Goal: Task Accomplishment & Management: Manage account settings

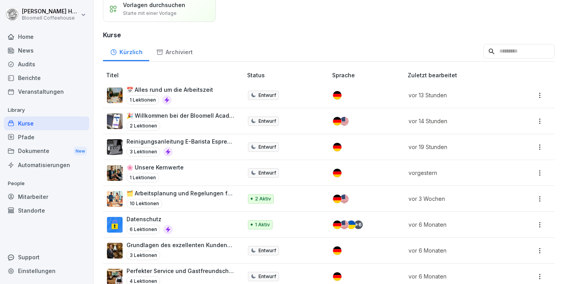
scroll to position [64, 0]
click at [31, 63] on div "Audits" at bounding box center [46, 64] width 85 height 14
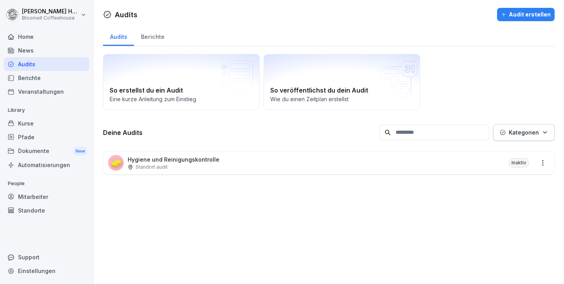
click at [33, 78] on div "Berichte" at bounding box center [46, 78] width 85 height 14
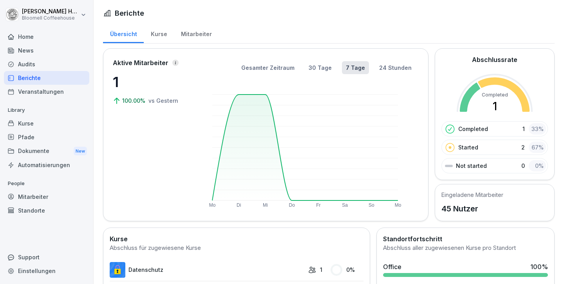
click at [35, 154] on div "Dokumente New" at bounding box center [46, 151] width 85 height 15
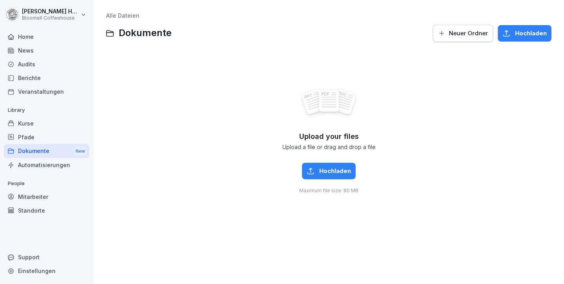
click at [31, 123] on div "Kurse" at bounding box center [46, 123] width 85 height 14
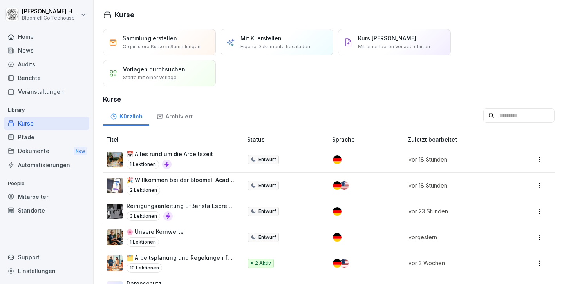
click at [41, 140] on div "Pfade" at bounding box center [46, 137] width 85 height 14
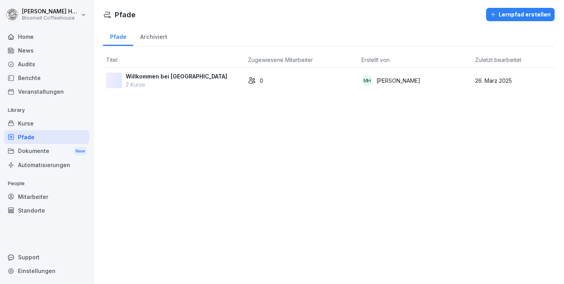
click at [514, 14] on div "Lernpfad erstellen" at bounding box center [520, 14] width 61 height 9
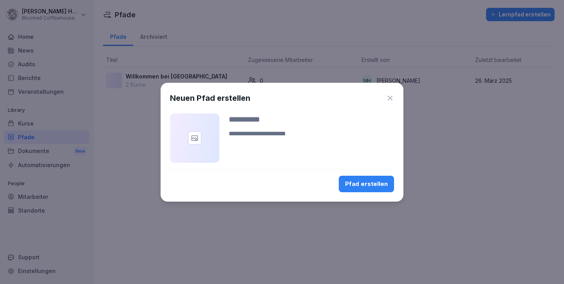
click at [360, 184] on div "Pfad erstellen" at bounding box center [366, 184] width 43 height 9
click at [363, 182] on div "Pfad erstellen" at bounding box center [366, 184] width 43 height 9
click at [394, 99] on icon "button" at bounding box center [390, 98] width 8 height 8
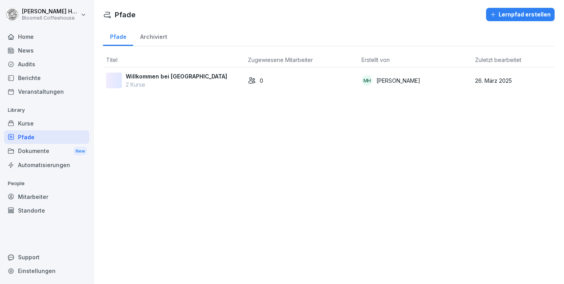
click at [150, 79] on p "Willkommen bei Bloomell" at bounding box center [177, 76] width 102 height 8
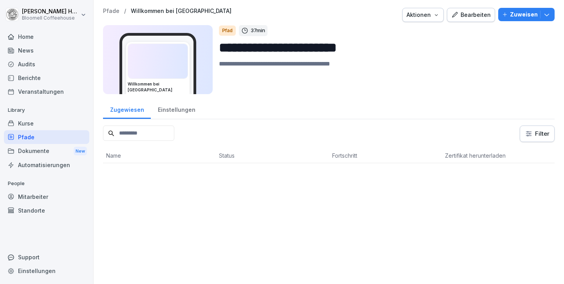
click at [475, 16] on div "Bearbeiten" at bounding box center [472, 15] width 40 height 9
click at [27, 123] on div "Kurse" at bounding box center [46, 123] width 85 height 14
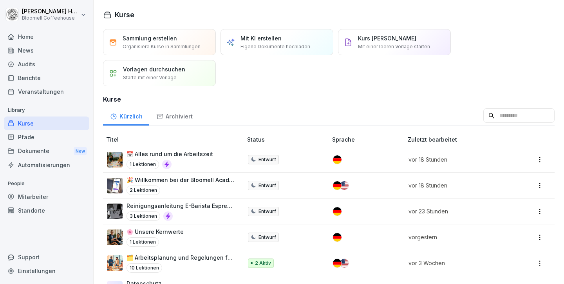
click at [180, 184] on div "🎉 Willkommen bei der Bloomell Academy! 2 Lektionen" at bounding box center [181, 185] width 108 height 19
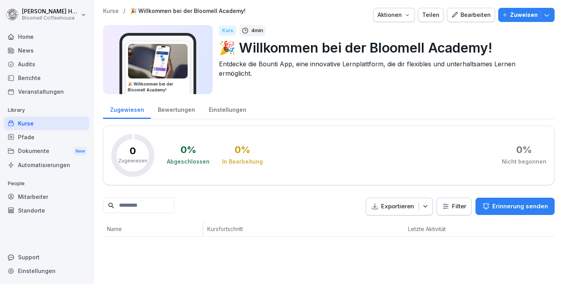
click at [478, 10] on button "Bearbeiten" at bounding box center [471, 15] width 48 height 14
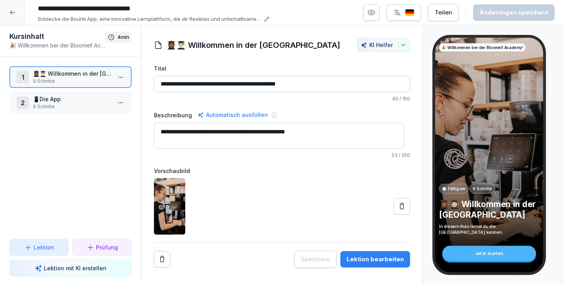
click at [357, 260] on div "Lektion bearbeiten" at bounding box center [375, 259] width 57 height 9
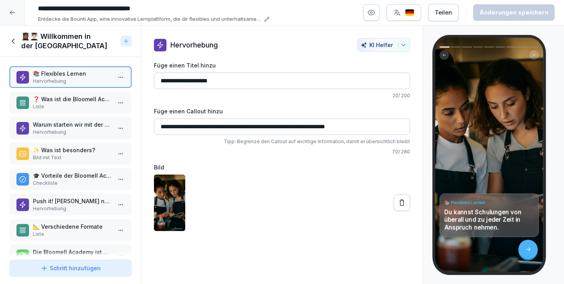
click at [84, 107] on p "Liste" at bounding box center [72, 106] width 78 height 7
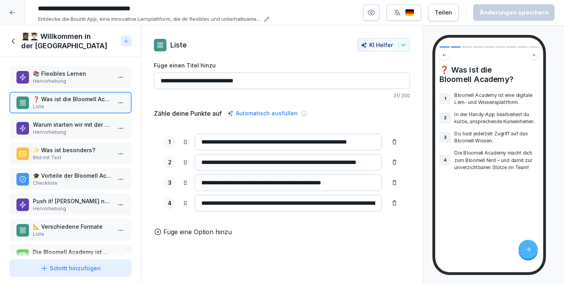
click at [80, 120] on p "Warum starten wir mit der Bloomell Academy?" at bounding box center [72, 124] width 78 height 8
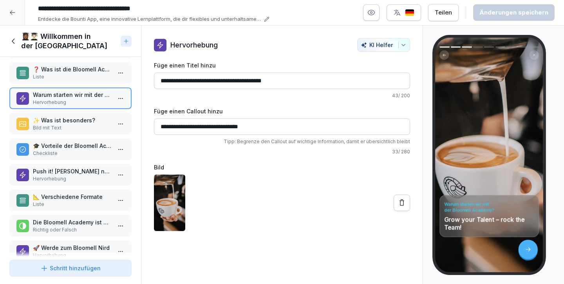
scroll to position [51, 0]
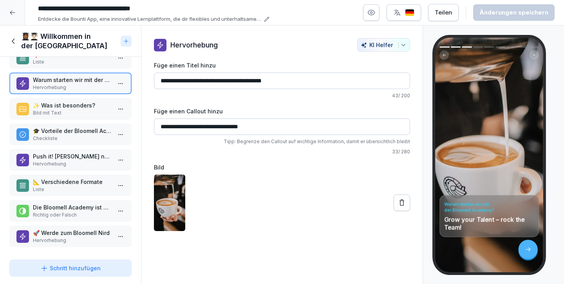
click at [56, 228] on p "🚀 Werde zum Bloomell Nird" at bounding box center [72, 232] width 78 height 8
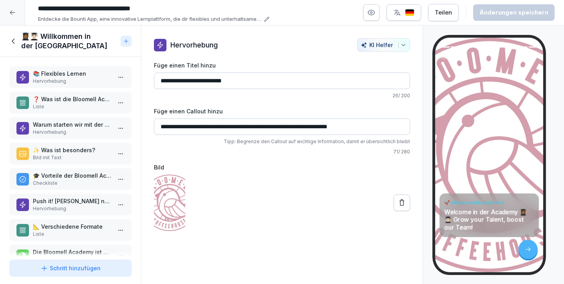
scroll to position [2, 0]
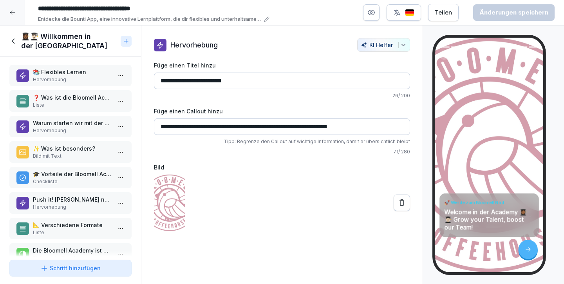
click at [16, 42] on icon at bounding box center [13, 41] width 9 height 9
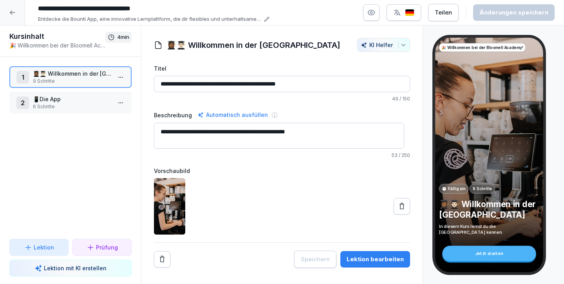
click at [13, 9] on icon at bounding box center [12, 12] width 6 height 6
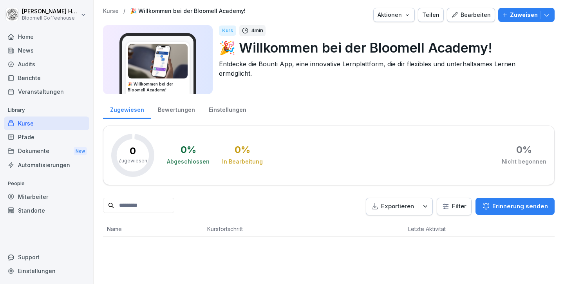
click at [27, 126] on div "Kurse" at bounding box center [46, 123] width 85 height 14
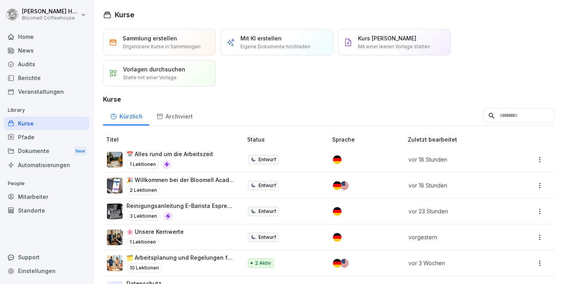
click at [199, 208] on p "Reinigungsanleitung E-Barista Espressomaschine" at bounding box center [181, 205] width 108 height 8
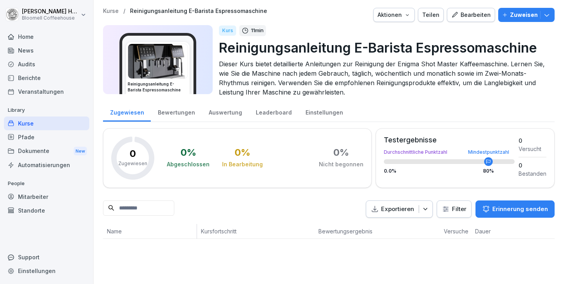
click at [468, 17] on div "Bearbeiten" at bounding box center [472, 15] width 40 height 9
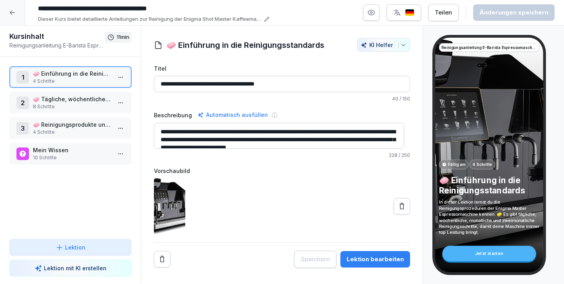
click at [91, 103] on p "🧼 Tägliche, wöchentliche, monatliche Reinigungsroutinen" at bounding box center [72, 99] width 78 height 8
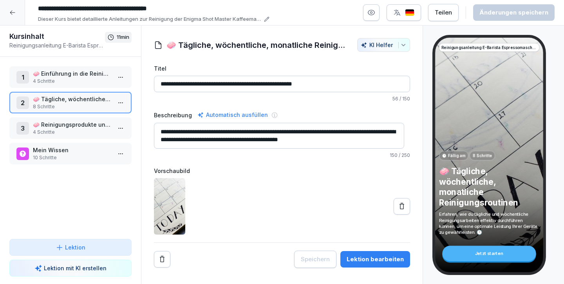
click at [56, 151] on p "Mein Wissen" at bounding box center [72, 150] width 78 height 8
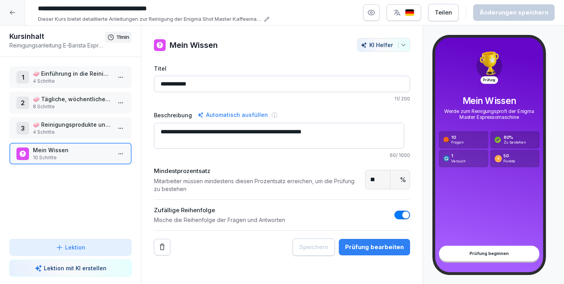
click at [366, 249] on div "Prüfung bearbeiten" at bounding box center [374, 247] width 59 height 9
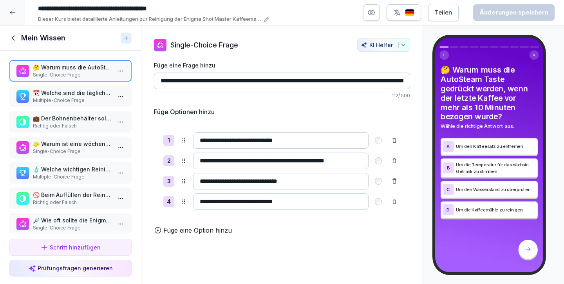
click at [67, 90] on p "📆 Welche sind die täglichen Reinigungsaufgaben? Wählen Sie alle zutreffenden An…" at bounding box center [72, 93] width 78 height 8
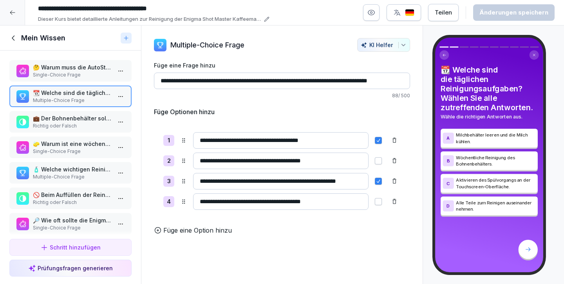
click at [70, 118] on p "💼 Der Bohnenbehälter sollte vor dem Entfernen geschlossen werden, um ein Heraus…" at bounding box center [72, 118] width 78 height 8
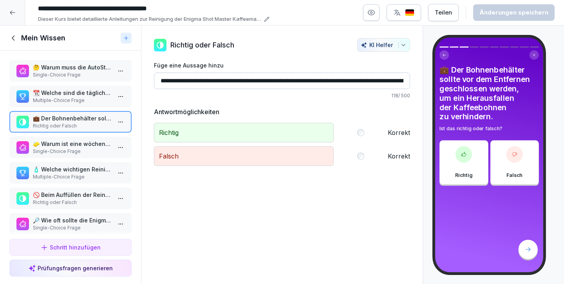
click at [73, 146] on p "🧽 Warum ist eine wöchentliche Reinigung entscheidend?" at bounding box center [72, 144] width 78 height 8
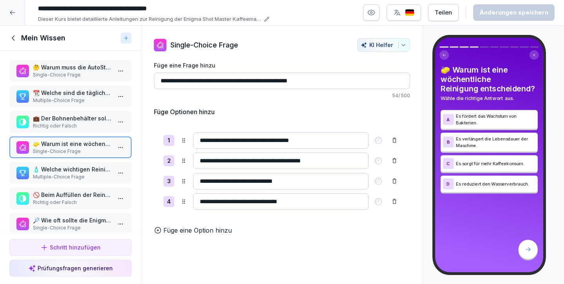
click at [70, 166] on p "🧴 Welche wichtigen Reinigungsprodukte sollten verwendet werden? Wählen Sie alle…" at bounding box center [72, 169] width 78 height 8
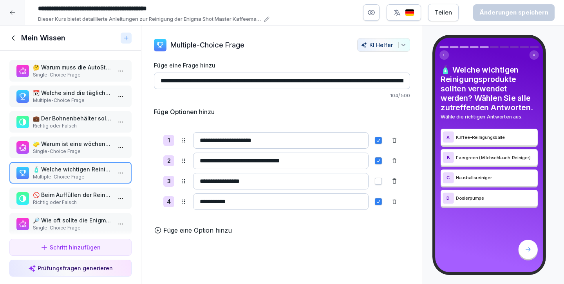
click at [71, 195] on p "🚫 Beim Auffüllen der Reinigungskugeln darf keine Reinigungskugel in den Bohnenb…" at bounding box center [72, 194] width 78 height 8
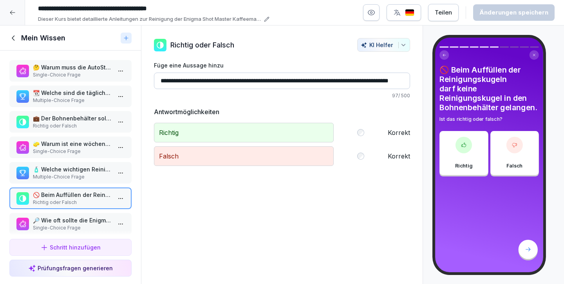
click at [17, 38] on icon at bounding box center [13, 38] width 9 height 9
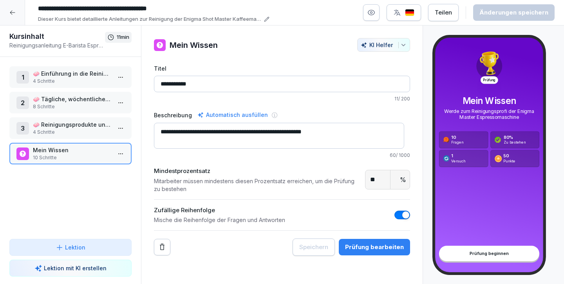
click at [13, 12] on icon at bounding box center [12, 13] width 5 height 4
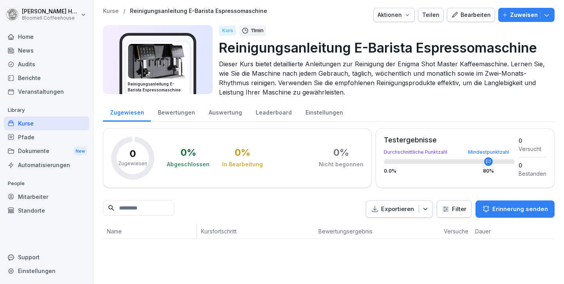
click at [27, 119] on div "Kurse" at bounding box center [46, 123] width 85 height 14
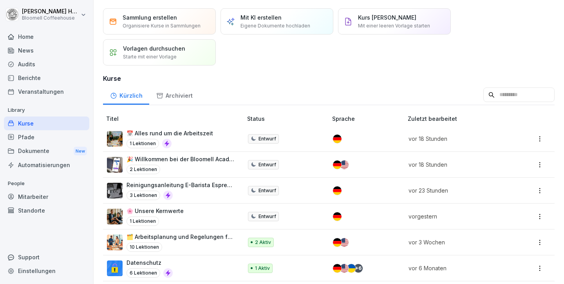
scroll to position [36, 0]
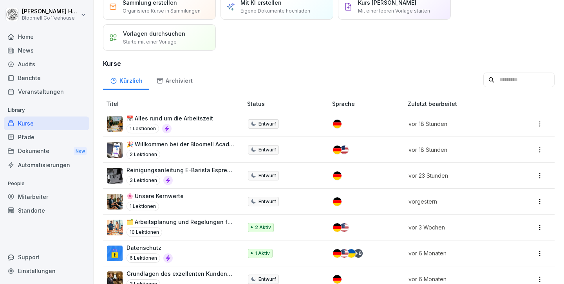
click at [189, 220] on p "🗂️ Arbeitsplanung und Regelungen für Mitarbeitende" at bounding box center [181, 222] width 108 height 8
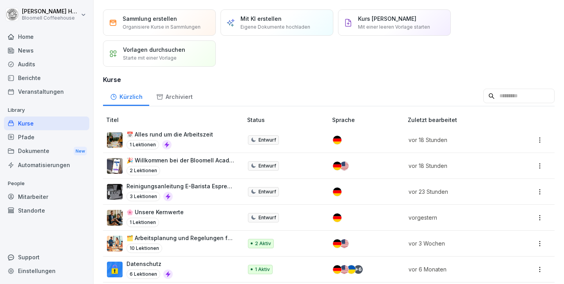
scroll to position [21, 0]
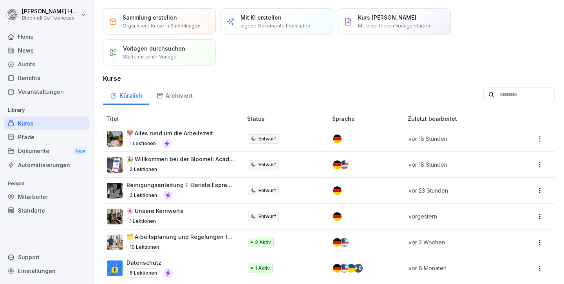
click at [197, 136] on p "📅 Alles rund um die Arbeitszeit" at bounding box center [170, 133] width 87 height 8
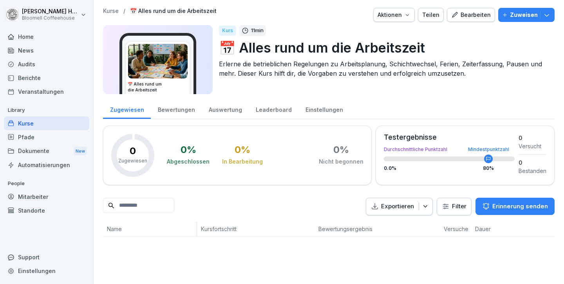
click at [477, 16] on div "Bearbeiten" at bounding box center [472, 15] width 40 height 9
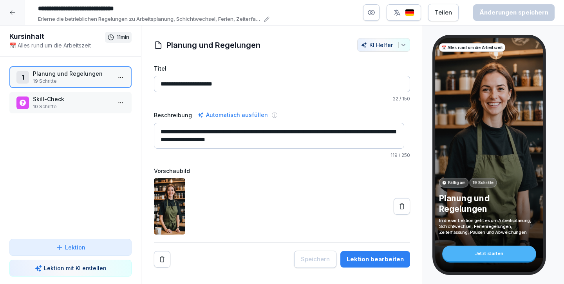
click at [369, 255] on div "Lektion bearbeiten" at bounding box center [375, 259] width 57 height 9
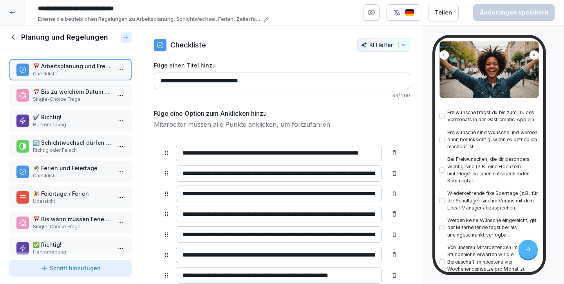
scroll to position [108, 0]
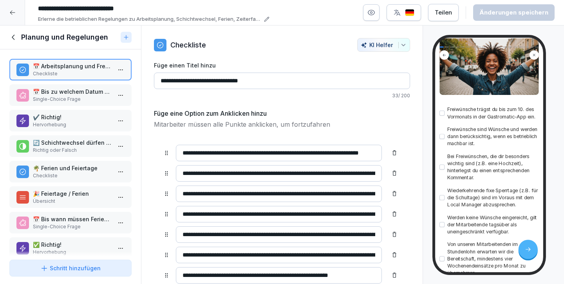
click at [79, 92] on p "📅 Bis zu welchem Datum müssen Freiwünsche in der Gastromatic-App eingetragen we…" at bounding box center [72, 91] width 78 height 8
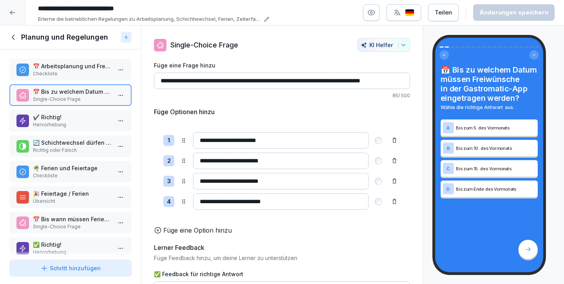
click at [76, 114] on p "✔️ Richtig!" at bounding box center [72, 117] width 78 height 8
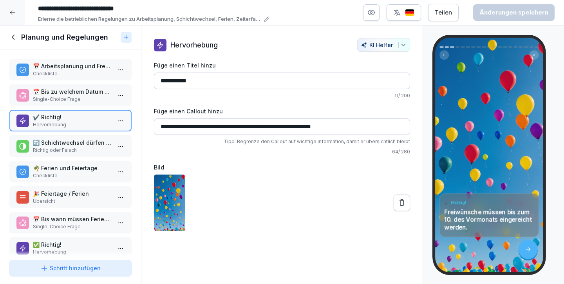
click at [69, 139] on p "🔄 Schichtwechsel dürfen ohne Absprache mit dem Local Manager durchgeführt werde…" at bounding box center [72, 142] width 78 height 8
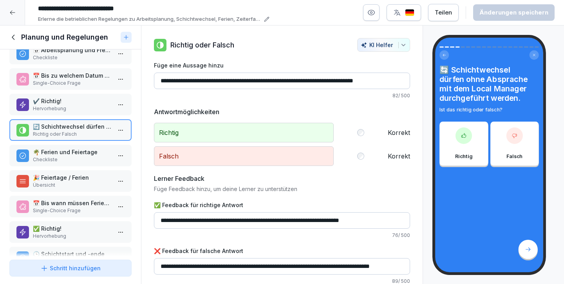
scroll to position [16, 0]
click at [66, 162] on p "Checkliste" at bounding box center [72, 159] width 78 height 7
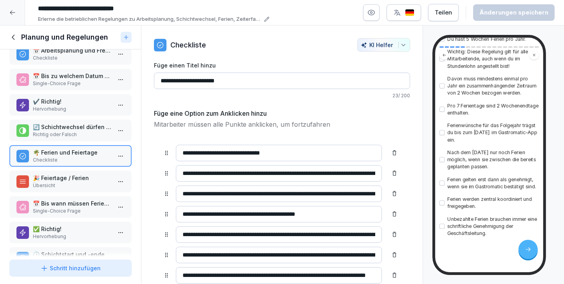
scroll to position [216, 0]
click at [84, 176] on p "🎉 Feiertage / Ferien" at bounding box center [72, 178] width 78 height 8
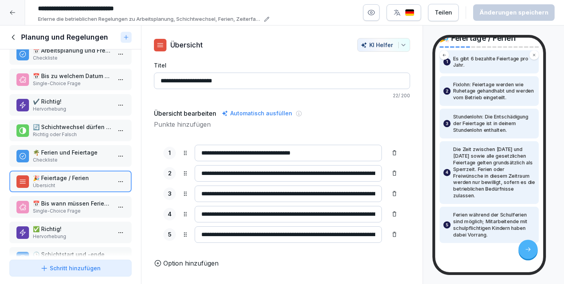
scroll to position [54, 0]
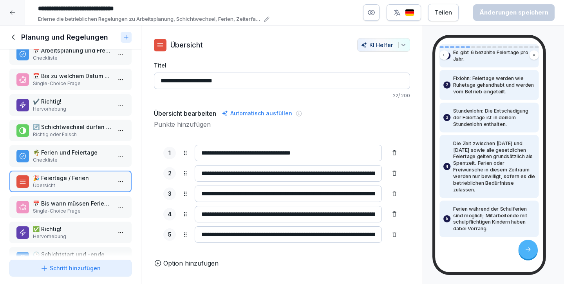
click at [79, 199] on div "📅 Bis wann müssen Ferienanträge für das Folgejahr eingereicht werden? Single-Ch…" at bounding box center [70, 207] width 122 height 22
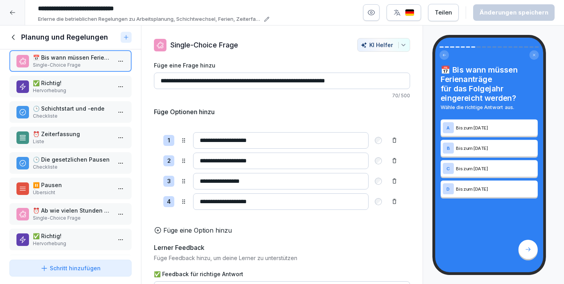
scroll to position [180, 0]
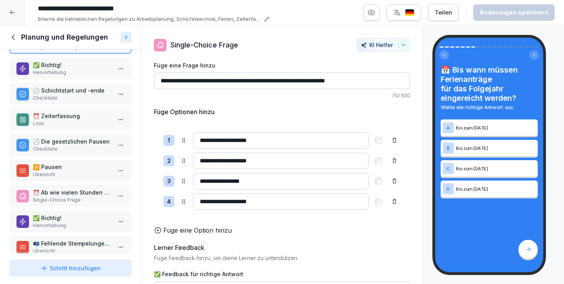
click at [71, 119] on p "⏰ Zeiterfassung" at bounding box center [72, 116] width 78 height 8
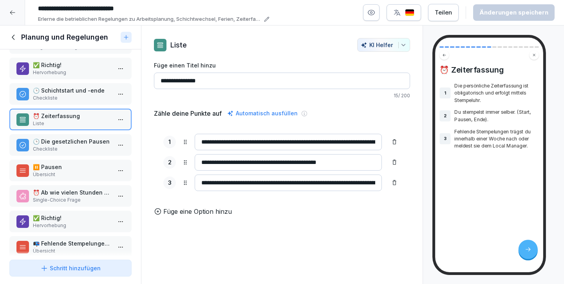
click at [69, 144] on p "🕒 Die gesetzlichen Pausen" at bounding box center [72, 141] width 78 height 8
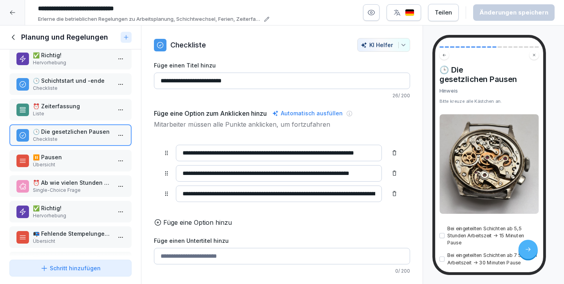
scroll to position [192, 0]
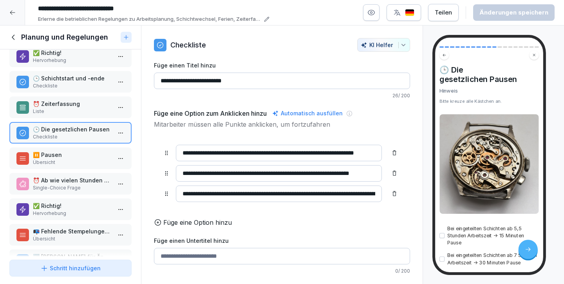
click at [53, 206] on p "✅ Richtig!" at bounding box center [72, 205] width 78 height 8
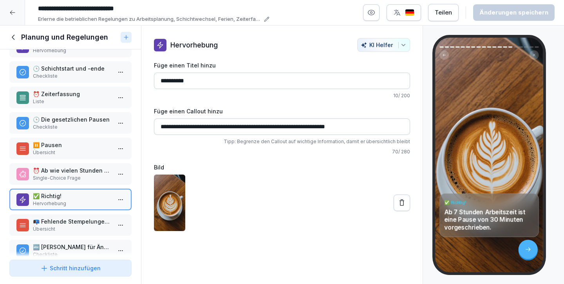
scroll to position [205, 0]
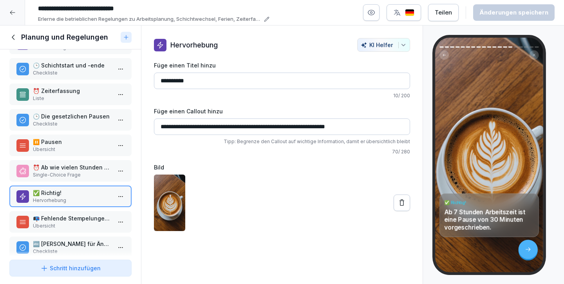
click at [60, 220] on p "📭 Fehlende Stempelungen und Änderungsanträge" at bounding box center [72, 218] width 78 height 8
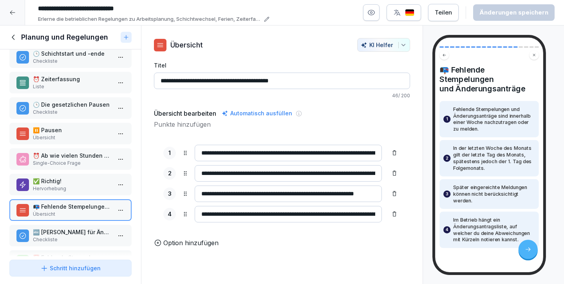
scroll to position [221, 0]
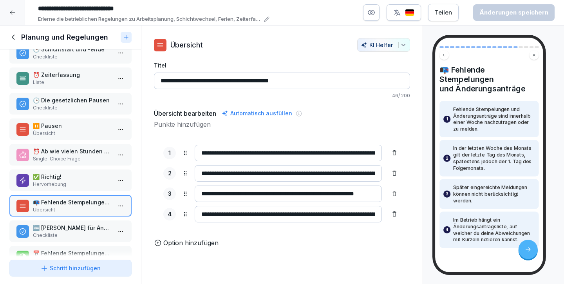
click at [62, 228] on p "🔤 AZE Kürzel für Änderungsanträge" at bounding box center [72, 227] width 78 height 8
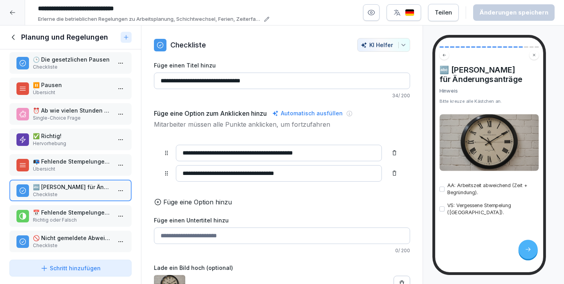
scroll to position [298, 0]
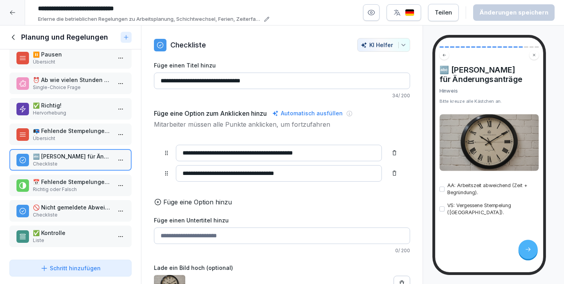
click at [49, 228] on p "✅ Kontrolle" at bounding box center [72, 232] width 78 height 8
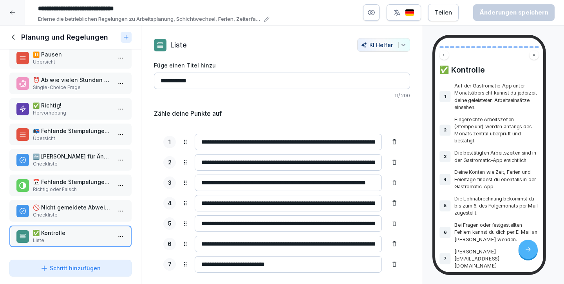
click at [16, 33] on icon at bounding box center [13, 37] width 9 height 9
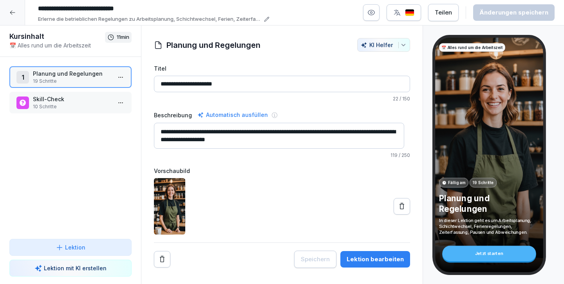
click at [45, 107] on p "10 Schritte" at bounding box center [72, 106] width 78 height 7
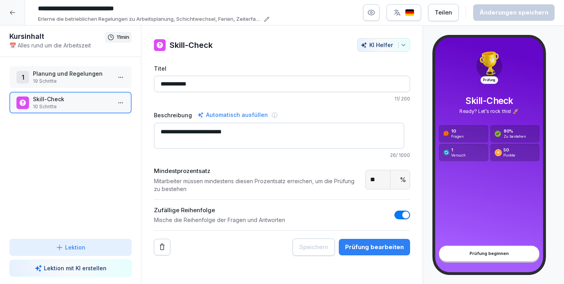
click at [16, 16] on div at bounding box center [12, 12] width 25 height 25
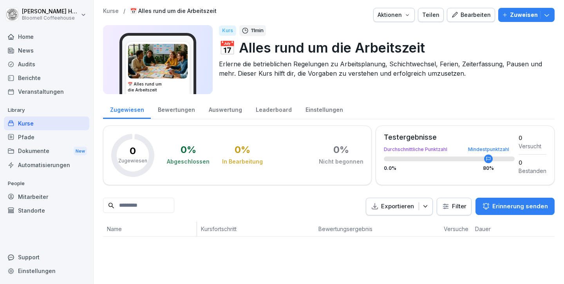
click at [27, 73] on div "Berichte" at bounding box center [46, 78] width 85 height 14
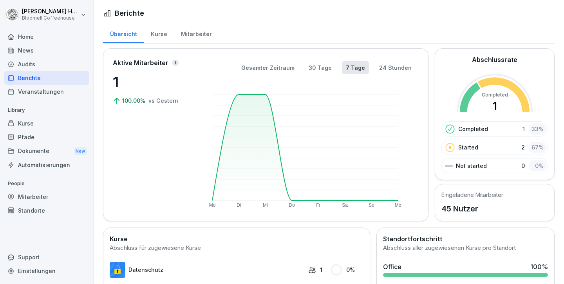
click at [157, 33] on div "Kurse" at bounding box center [159, 33] width 30 height 20
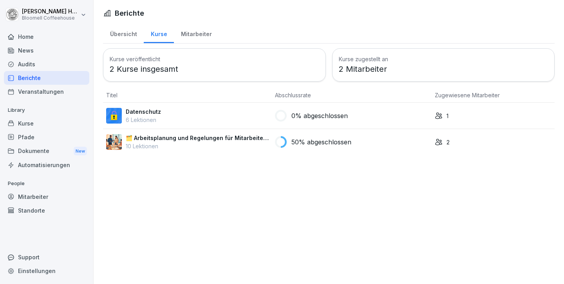
click at [31, 123] on div "Kurse" at bounding box center [46, 123] width 85 height 14
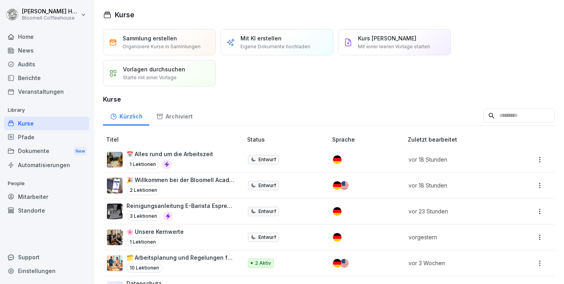
click at [31, 136] on div "Pfade" at bounding box center [46, 137] width 85 height 14
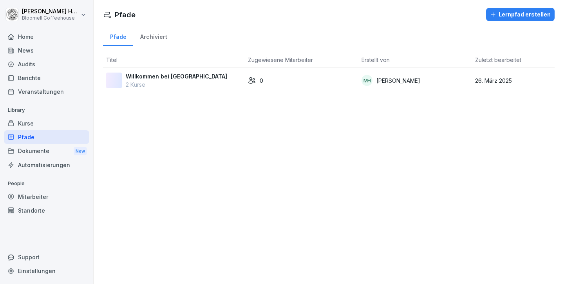
click at [25, 127] on div "Kurse" at bounding box center [46, 123] width 85 height 14
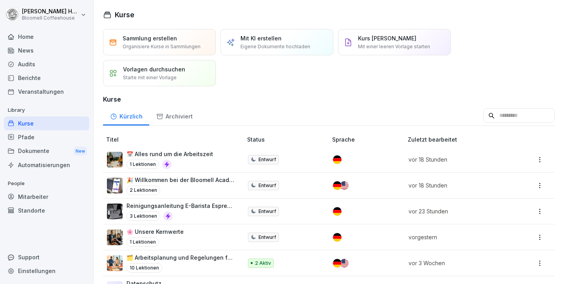
click at [37, 194] on div "Mitarbeiter" at bounding box center [46, 197] width 85 height 14
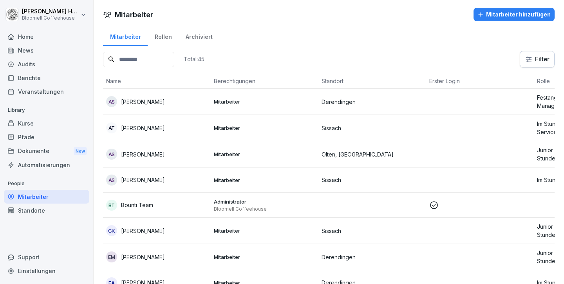
click at [28, 51] on div "News" at bounding box center [46, 51] width 85 height 14
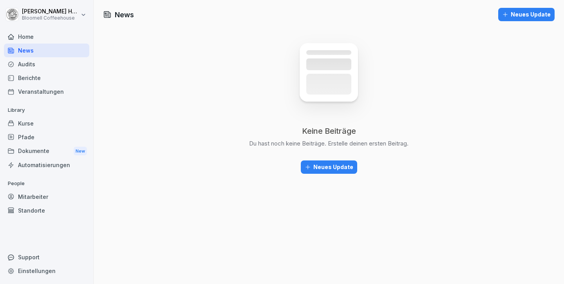
click at [32, 123] on div "Kurse" at bounding box center [46, 123] width 85 height 14
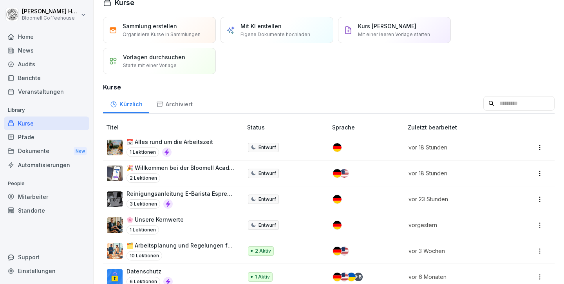
scroll to position [11, 0]
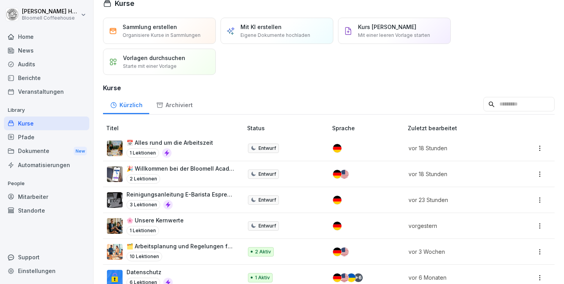
click at [174, 219] on p "🌸 Unsere Kernwerte" at bounding box center [155, 220] width 57 height 8
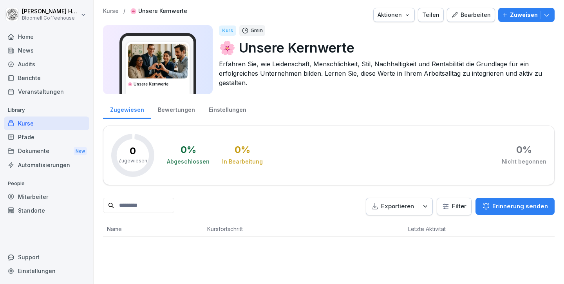
click at [37, 138] on div "Pfade" at bounding box center [46, 137] width 85 height 14
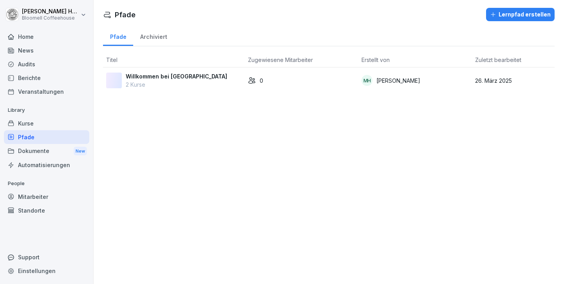
click at [27, 122] on div "Kurse" at bounding box center [46, 123] width 85 height 14
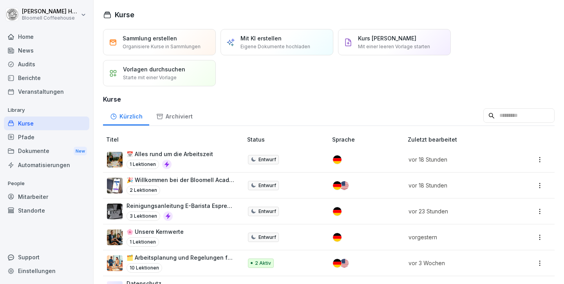
click at [156, 228] on p "🌸 Unsere Kernwerte" at bounding box center [155, 231] width 57 height 8
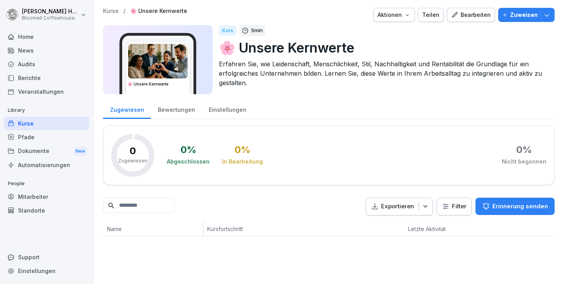
click at [471, 14] on div "Bearbeiten" at bounding box center [472, 15] width 40 height 9
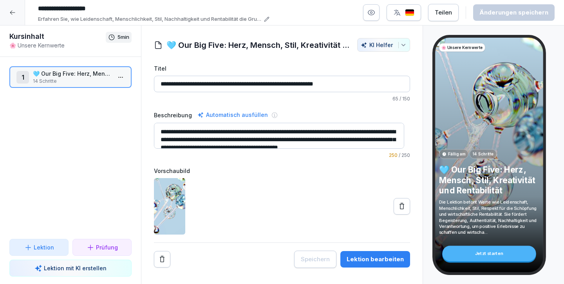
click at [11, 14] on icon at bounding box center [12, 12] width 6 height 6
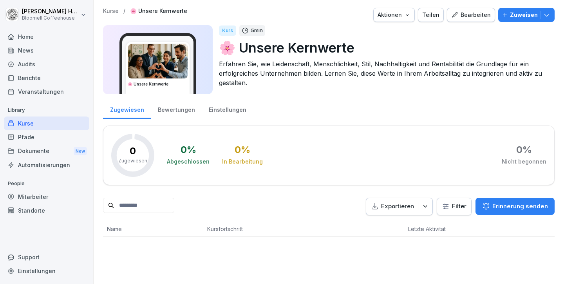
click at [473, 15] on div "Bearbeiten" at bounding box center [472, 15] width 40 height 9
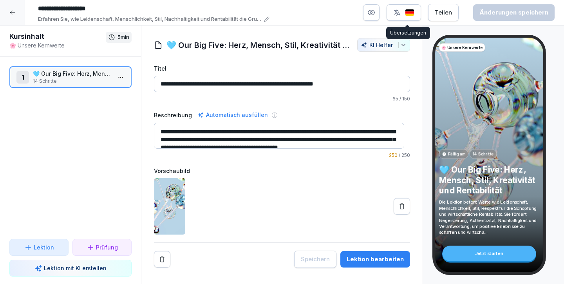
click at [412, 8] on button "button" at bounding box center [404, 12] width 34 height 16
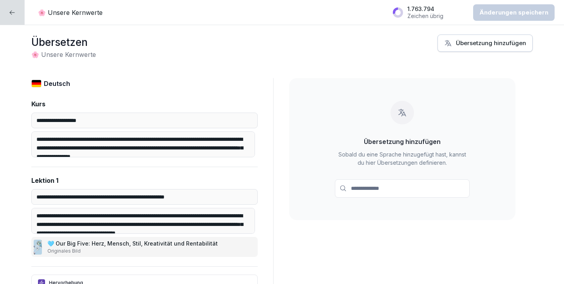
scroll to position [1, 0]
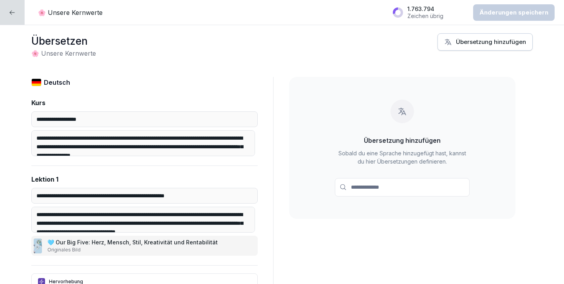
click at [13, 15] on icon at bounding box center [12, 12] width 6 height 6
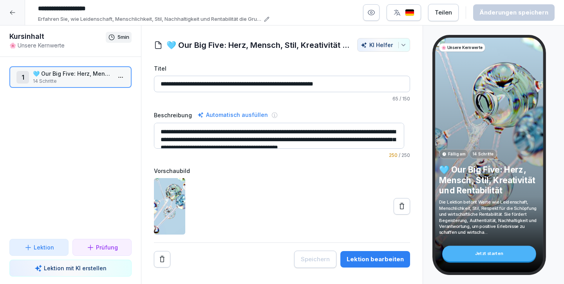
click at [7, 13] on div at bounding box center [12, 12] width 25 height 25
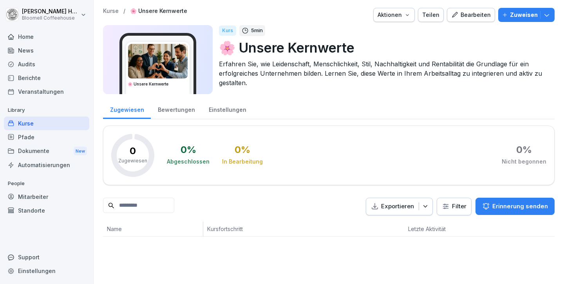
click at [34, 123] on div "Kurse" at bounding box center [46, 123] width 85 height 14
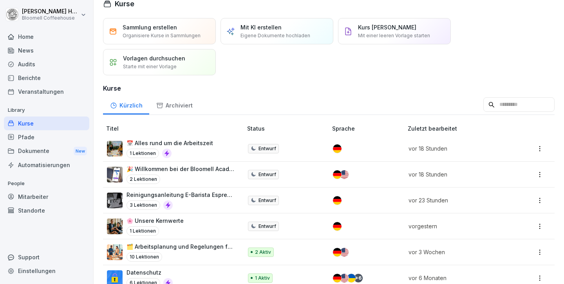
scroll to position [10, 0]
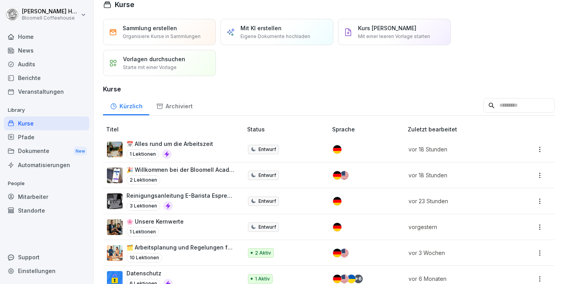
click at [287, 24] on div "Mit KI erstellen Eigene Dokumente hochladen" at bounding box center [276, 32] width 70 height 16
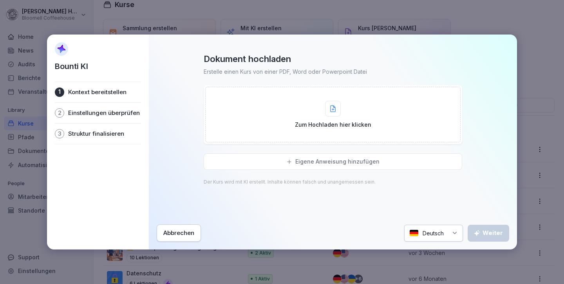
click at [187, 232] on div "Abbrechen" at bounding box center [178, 232] width 31 height 9
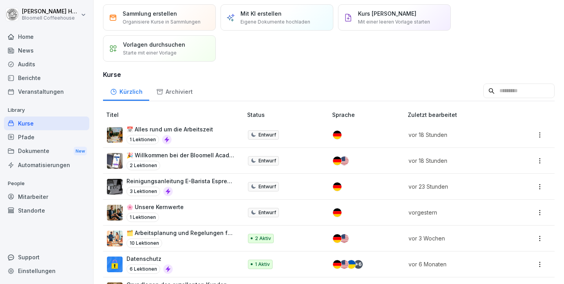
scroll to position [22, 0]
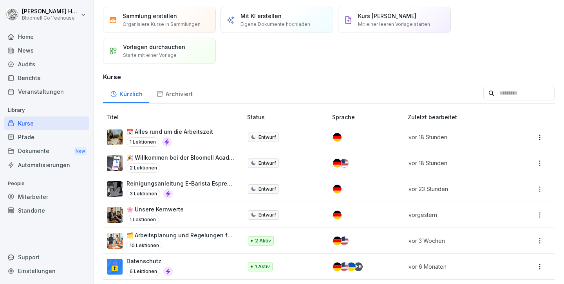
click at [191, 181] on p "Reinigungsanleitung E-Barista Espressomaschine" at bounding box center [181, 183] width 108 height 8
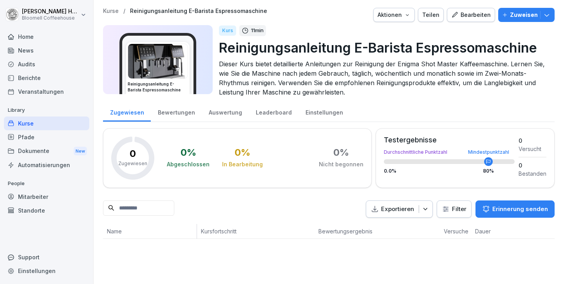
click at [36, 119] on div "Kurse" at bounding box center [46, 123] width 85 height 14
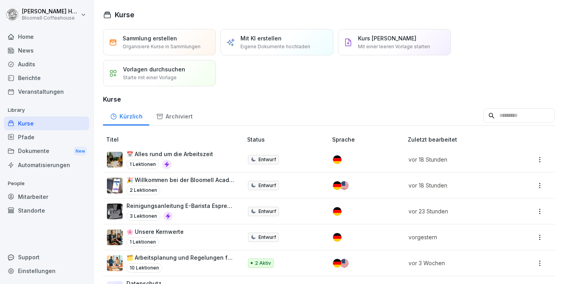
click at [156, 229] on p "🌸 Unsere Kernwerte" at bounding box center [155, 231] width 57 height 8
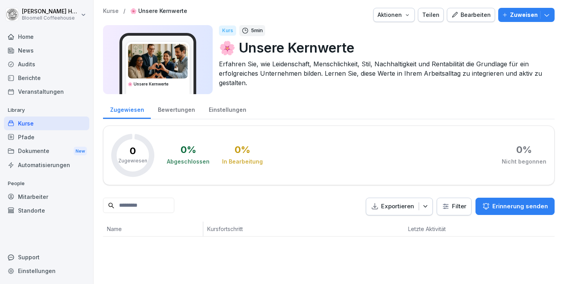
click at [471, 16] on div "Bearbeiten" at bounding box center [472, 15] width 40 height 9
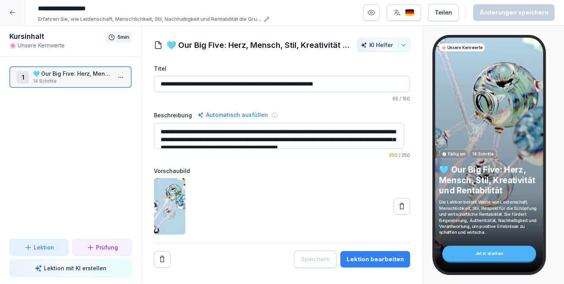
click at [112, 249] on p "Prüfung" at bounding box center [107, 247] width 22 height 8
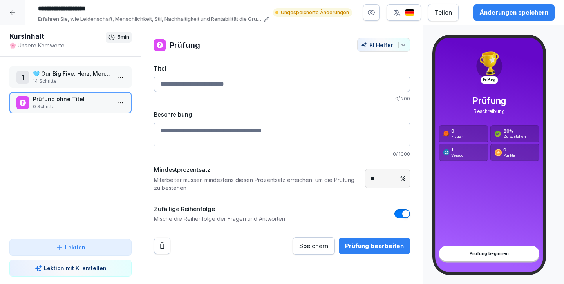
click at [12, 17] on div at bounding box center [12, 12] width 25 height 25
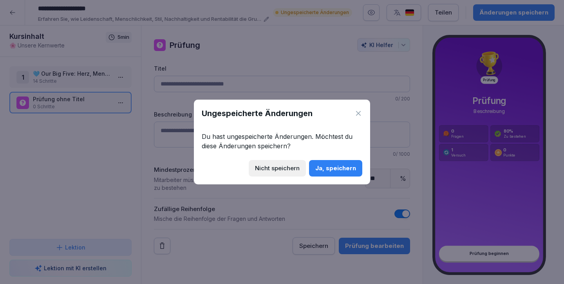
click at [292, 169] on div "Nicht speichern" at bounding box center [277, 168] width 45 height 9
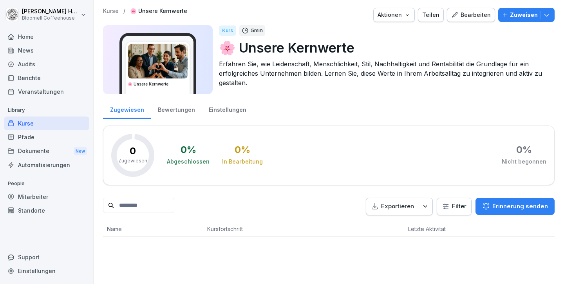
click at [31, 196] on div "Mitarbeiter" at bounding box center [46, 197] width 85 height 14
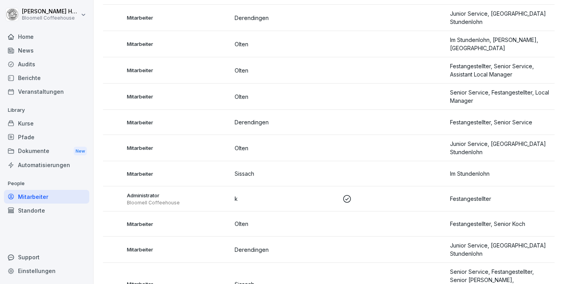
scroll to position [688, 0]
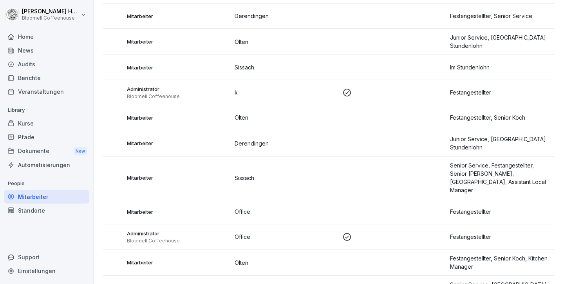
click at [16, 46] on div "News" at bounding box center [46, 51] width 85 height 14
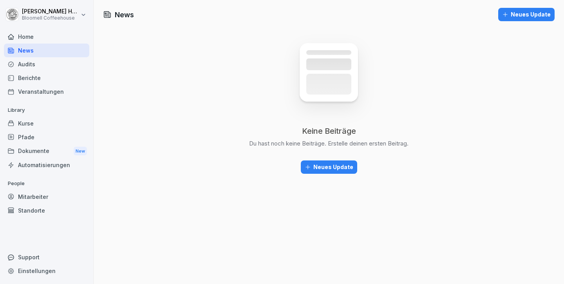
click at [32, 194] on div "Mitarbeiter" at bounding box center [46, 197] width 85 height 14
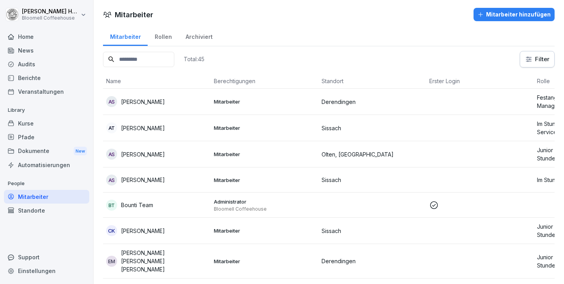
click at [17, 123] on div "Kurse" at bounding box center [46, 123] width 85 height 14
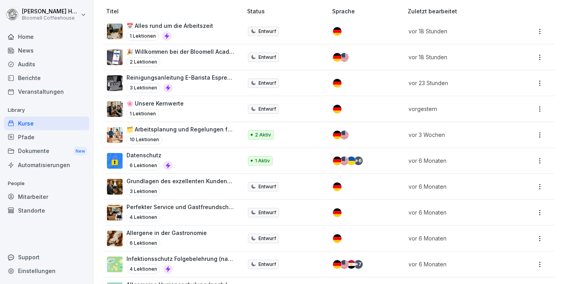
scroll to position [120, 0]
